Goal: Transaction & Acquisition: Purchase product/service

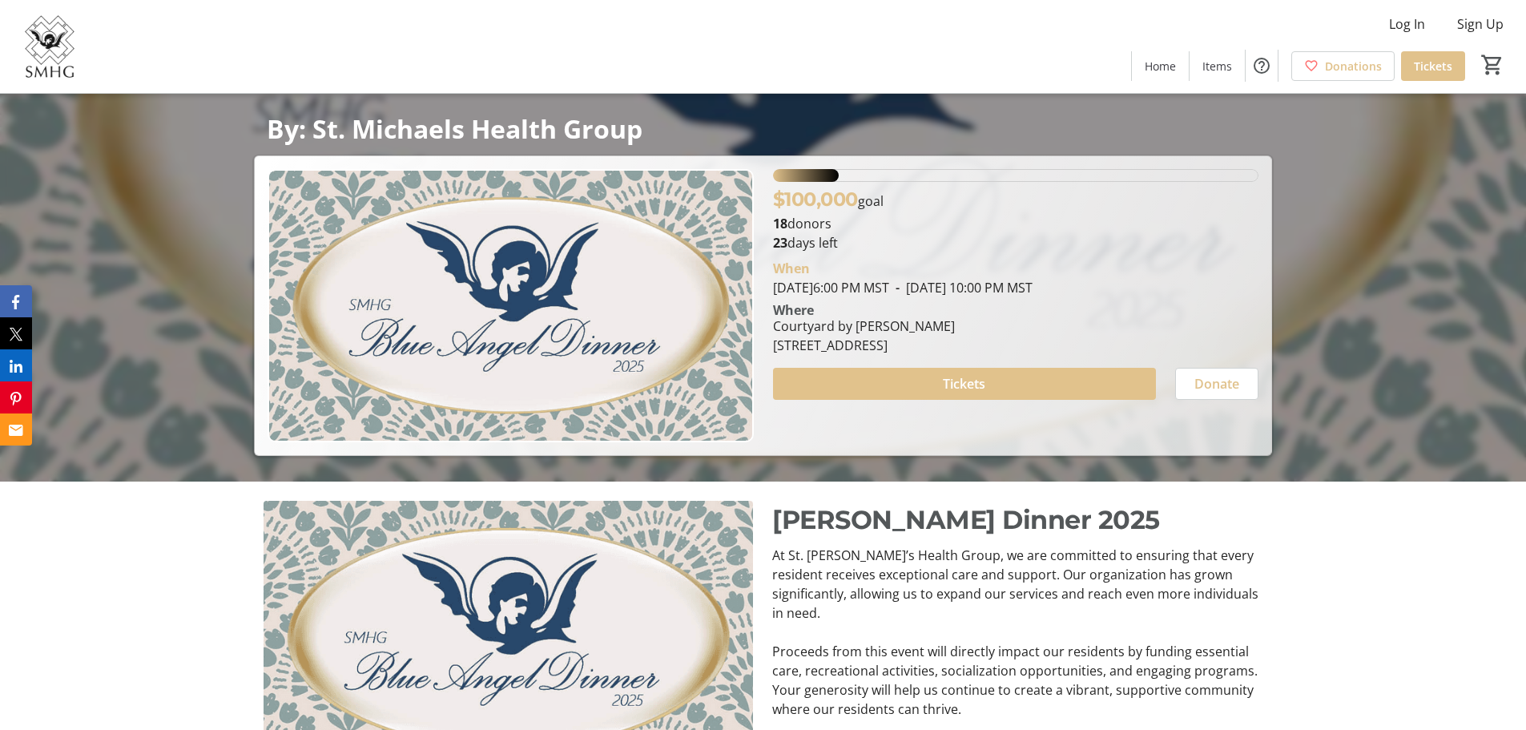
scroll to position [240, 0]
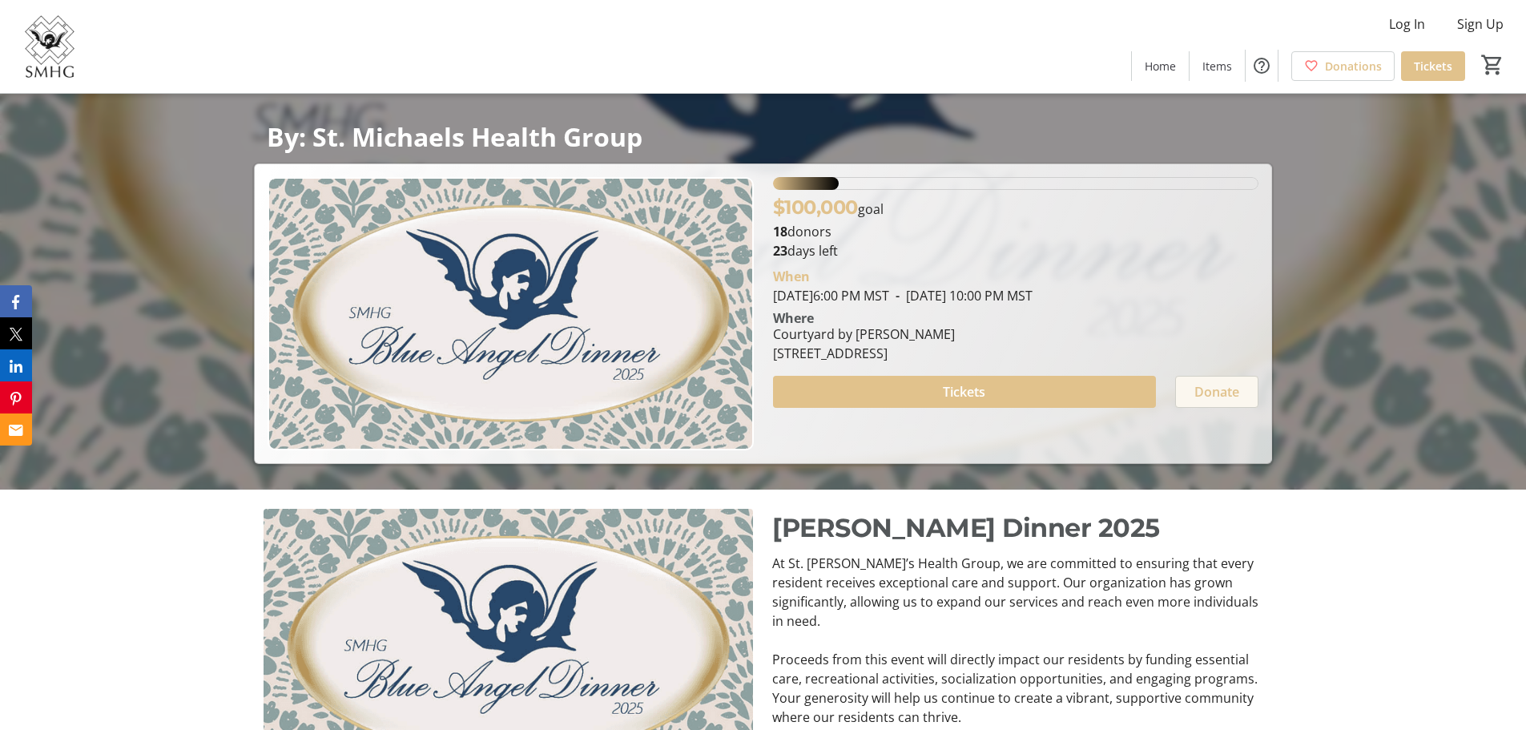
click at [1225, 385] on span "Donate" at bounding box center [1217, 391] width 45 height 19
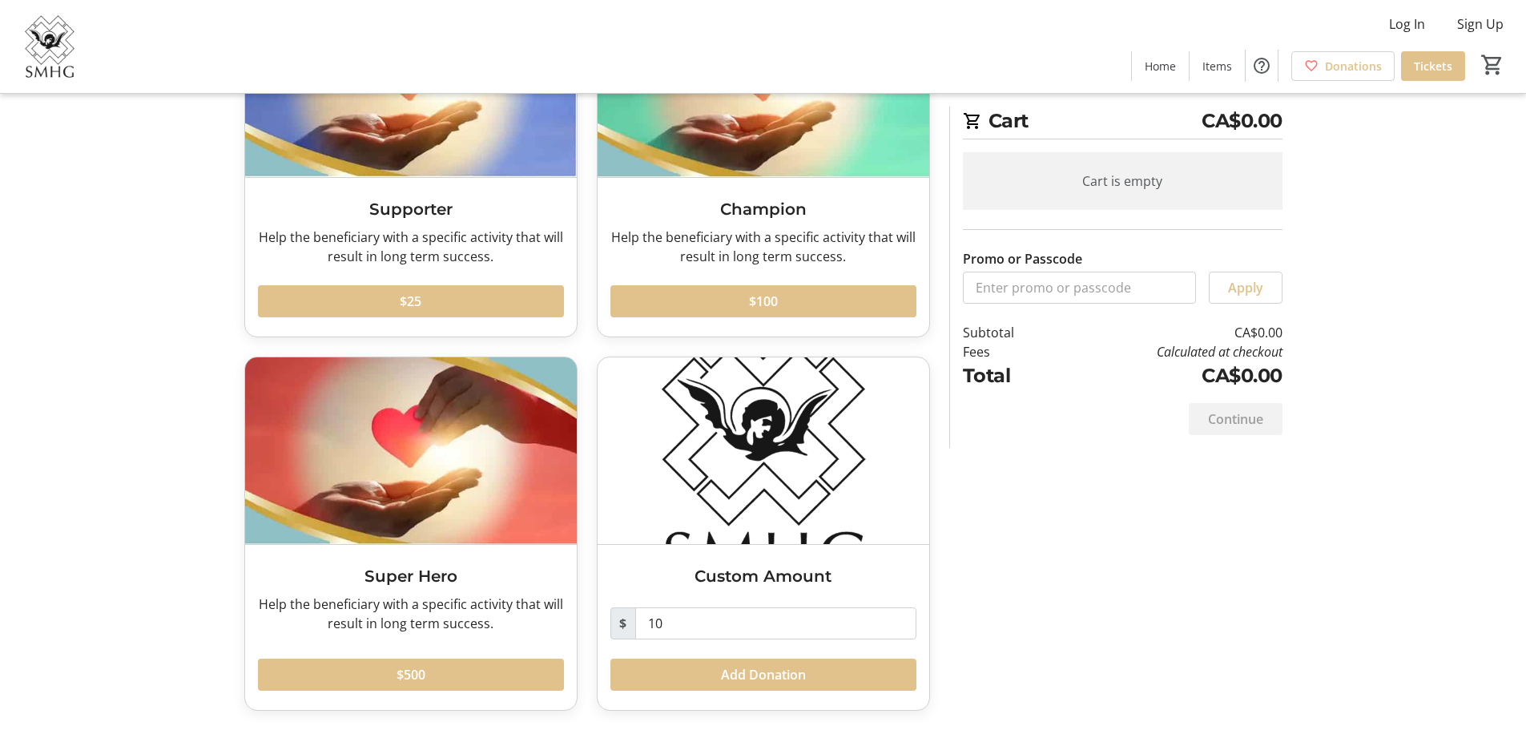
scroll to position [111, 0]
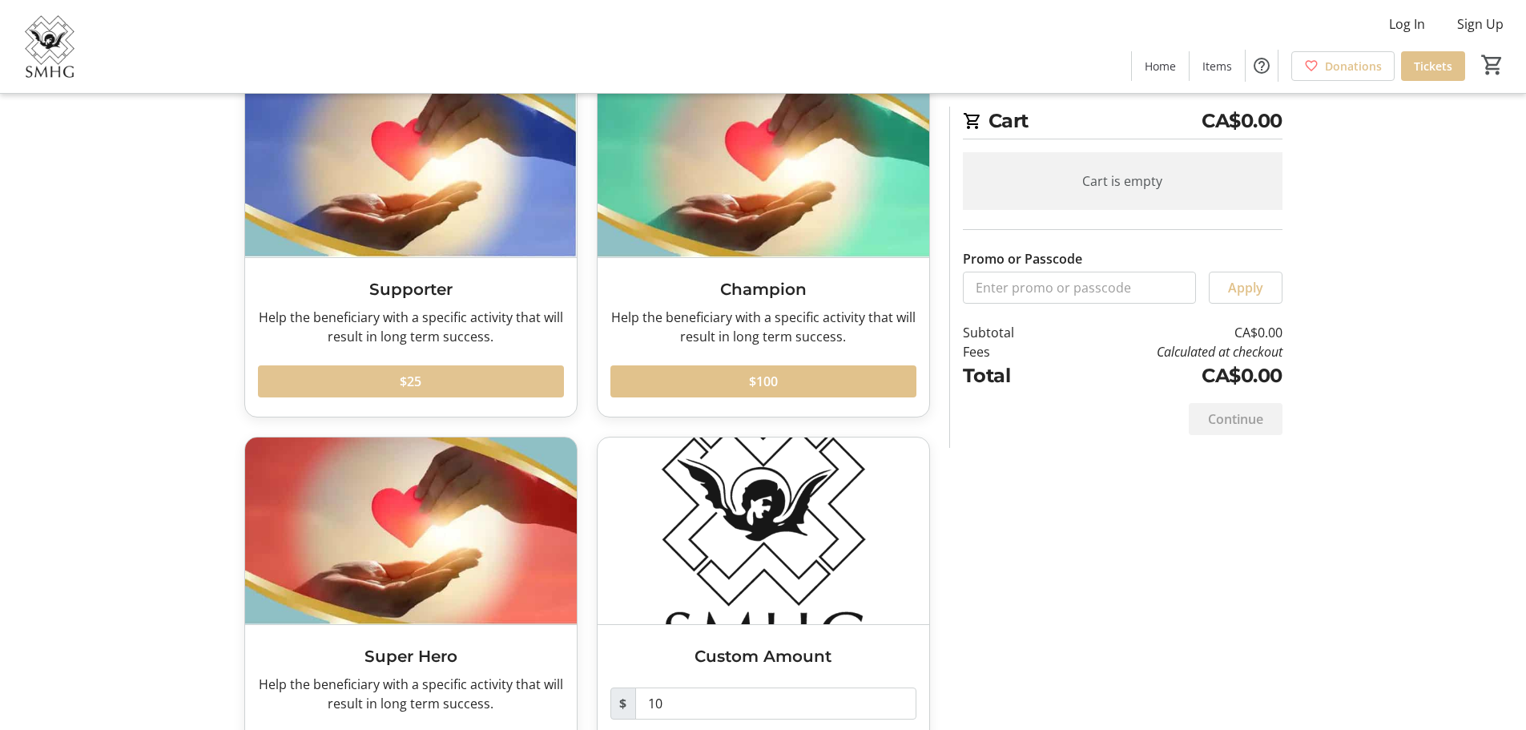
click at [485, 383] on span at bounding box center [411, 381] width 306 height 38
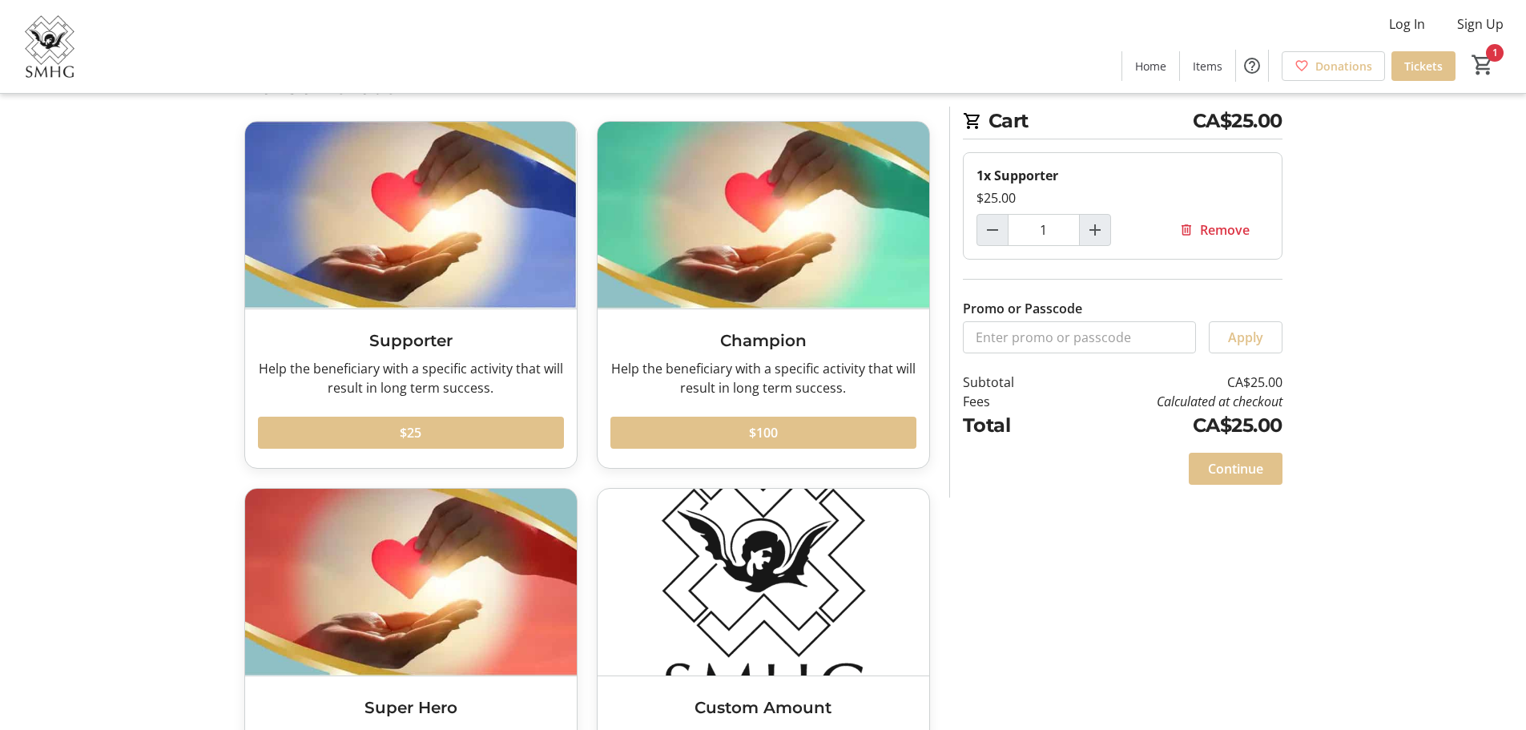
scroll to position [0, 0]
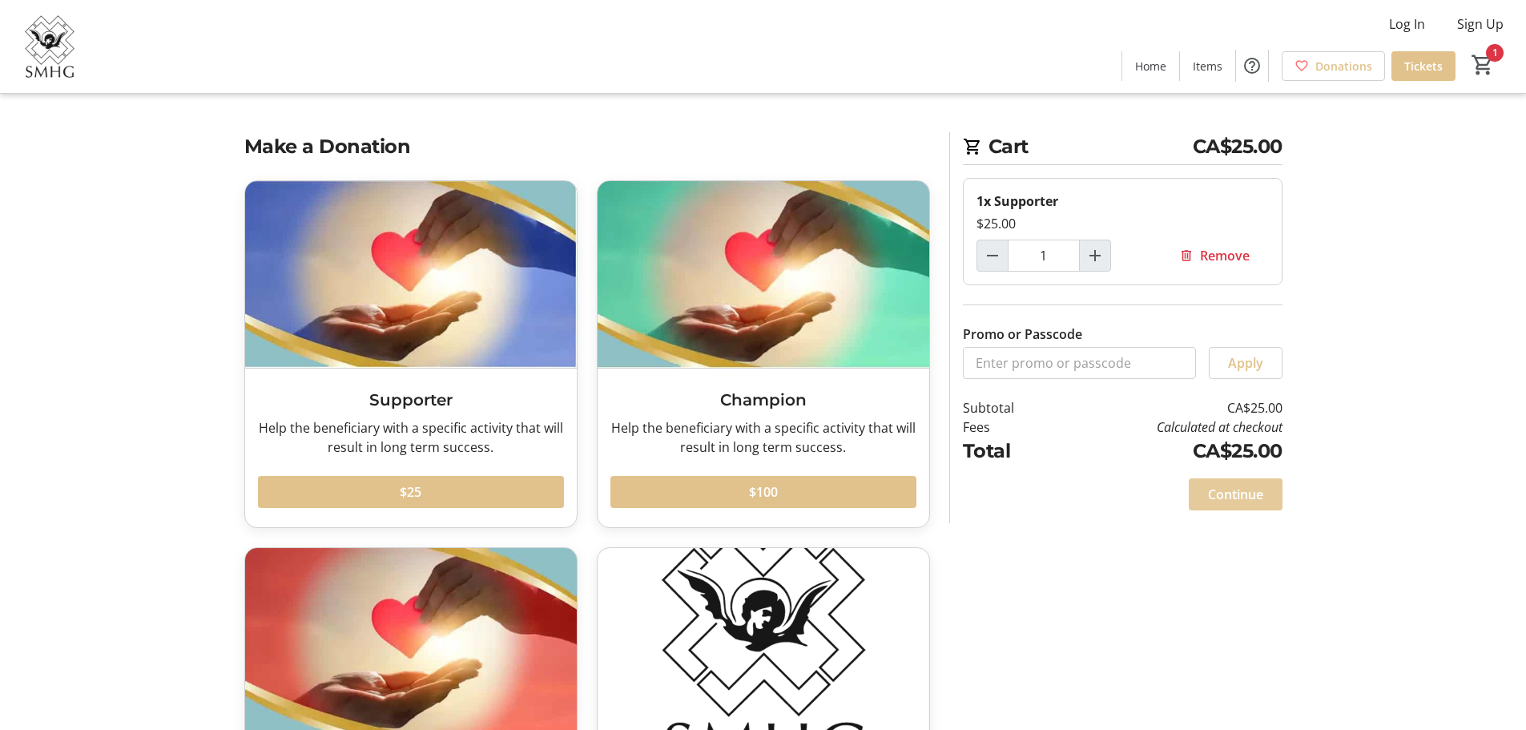
click at [1240, 498] on span "Continue" at bounding box center [1235, 494] width 55 height 19
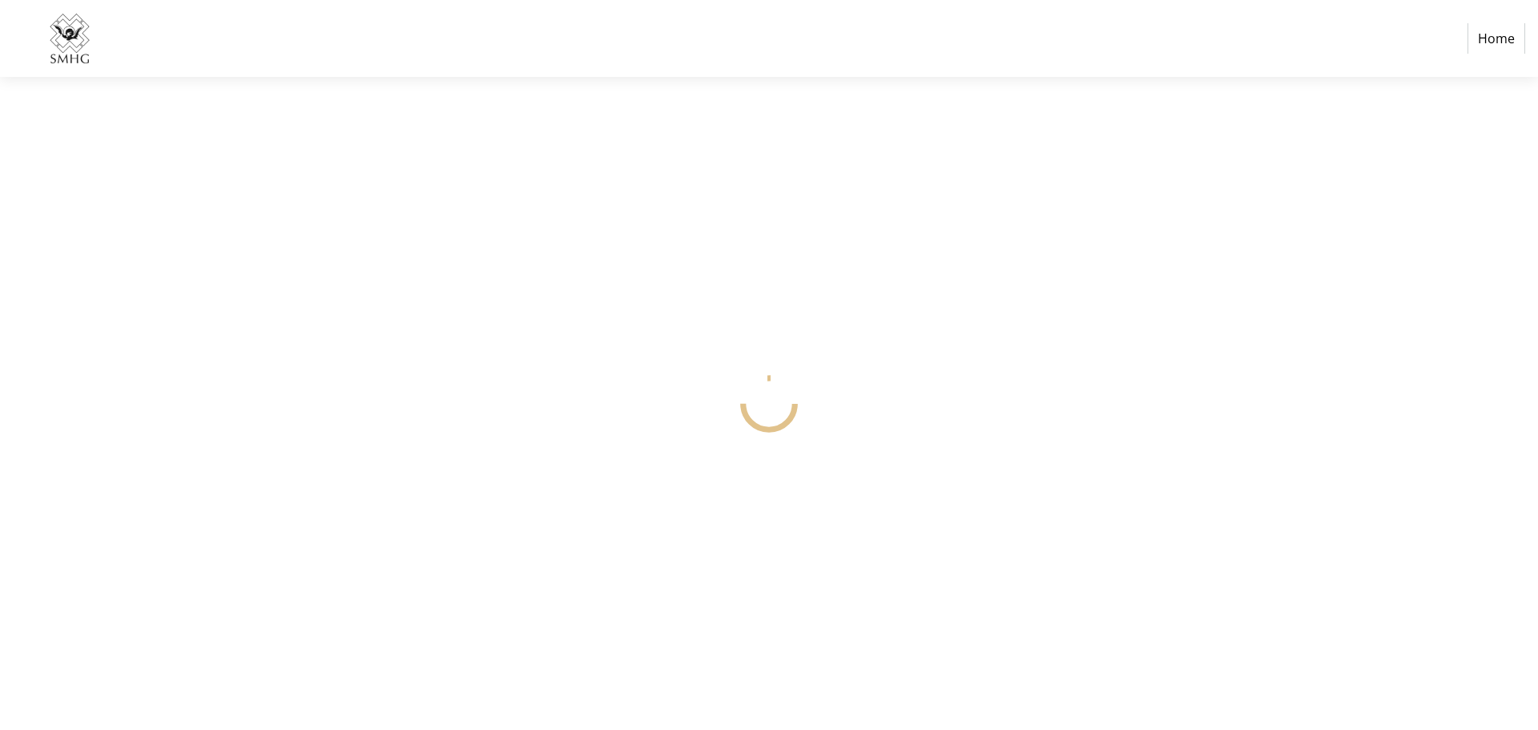
select select "CA"
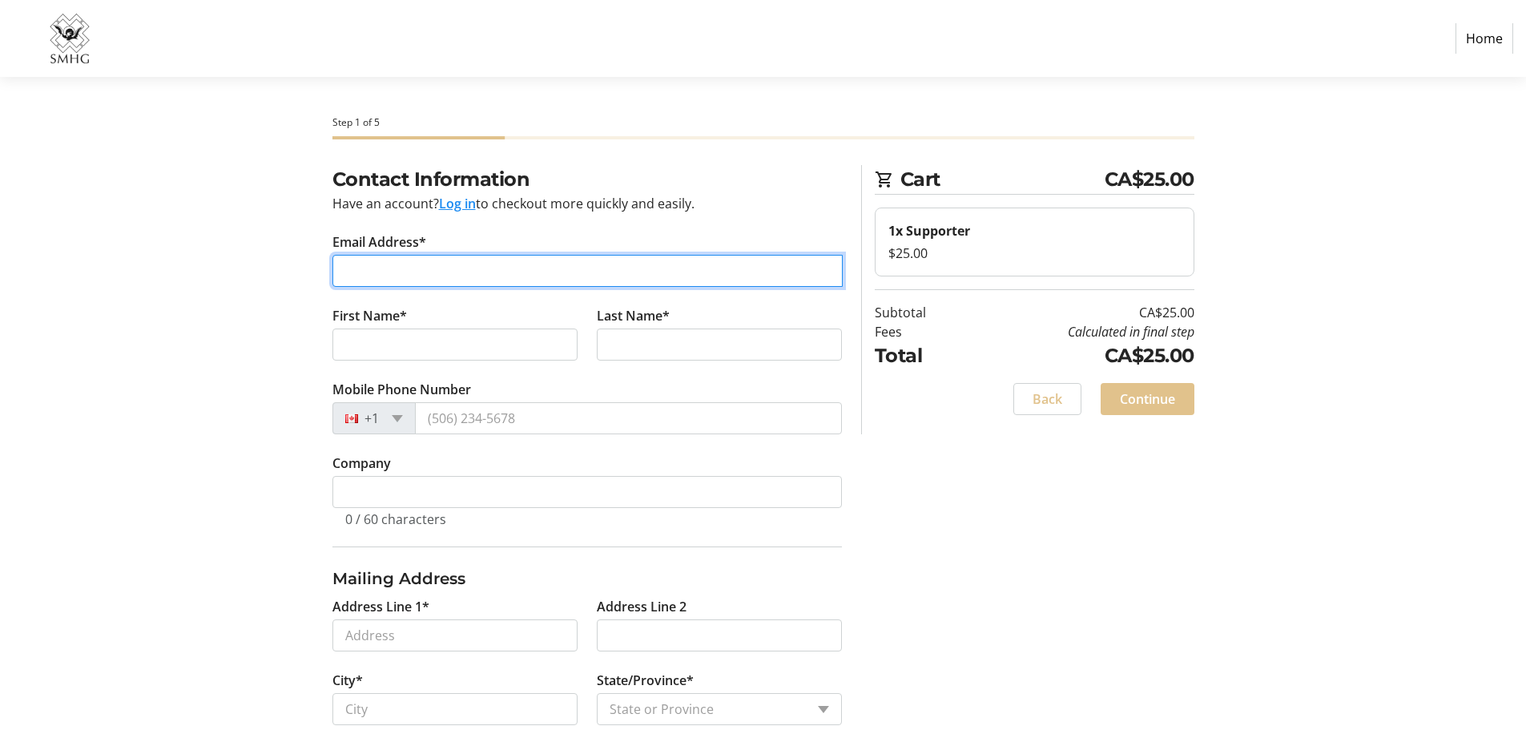
click at [397, 256] on input "Email Address*" at bounding box center [587, 271] width 510 height 32
